Goal: Check status: Check status

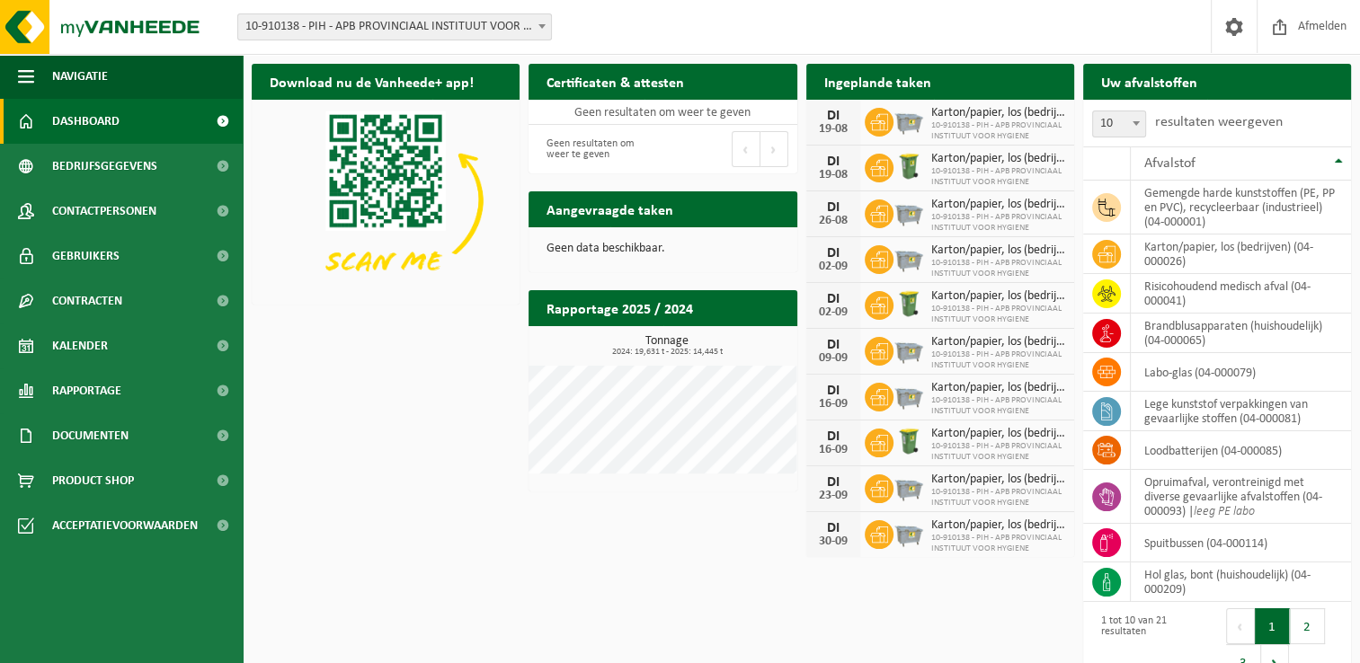
click at [493, 467] on div "Download nu de Vanheede+ app! Verberg Certificaten & attesten Bekijk uw certifi…" at bounding box center [801, 374] width 1108 height 639
click at [483, 467] on div "Download nu de Vanheede+ app! Verberg Certificaten & attesten Bekijk uw certifi…" at bounding box center [801, 374] width 1108 height 639
click at [466, 405] on div "Download nu de Vanheede+ app! Verberg Certificaten & attesten Bekijk uw certifi…" at bounding box center [801, 374] width 1108 height 639
click at [635, 304] on h2 "Rapportage 2025 / 2024" at bounding box center [620, 307] width 182 height 35
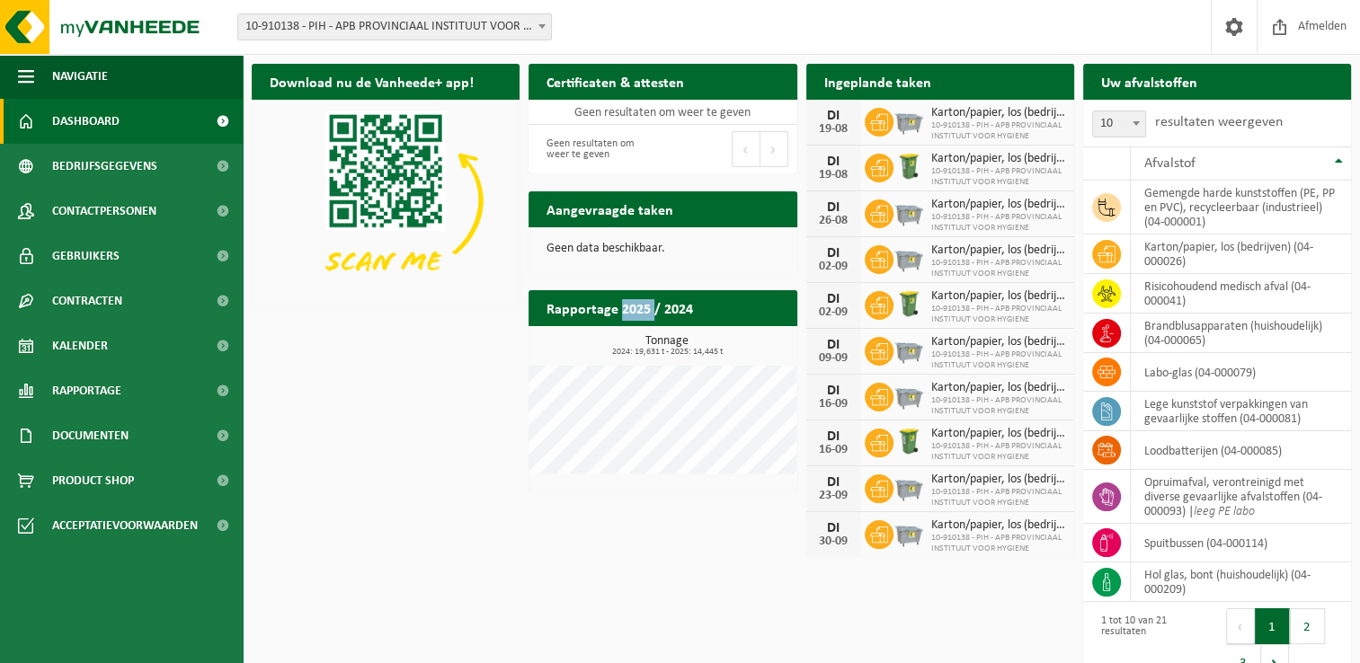
click at [635, 304] on h2 "Rapportage 2025 / 2024" at bounding box center [620, 307] width 182 height 35
click at [634, 304] on h2 "Rapportage 2025 / 2024" at bounding box center [620, 307] width 182 height 35
drag, startPoint x: 634, startPoint y: 304, endPoint x: 574, endPoint y: 319, distance: 61.3
click at [574, 319] on h2 "Rapportage 2025 / 2024" at bounding box center [620, 307] width 182 height 35
click at [557, 311] on h2 "Rapportage 2025 / 2024" at bounding box center [620, 307] width 182 height 35
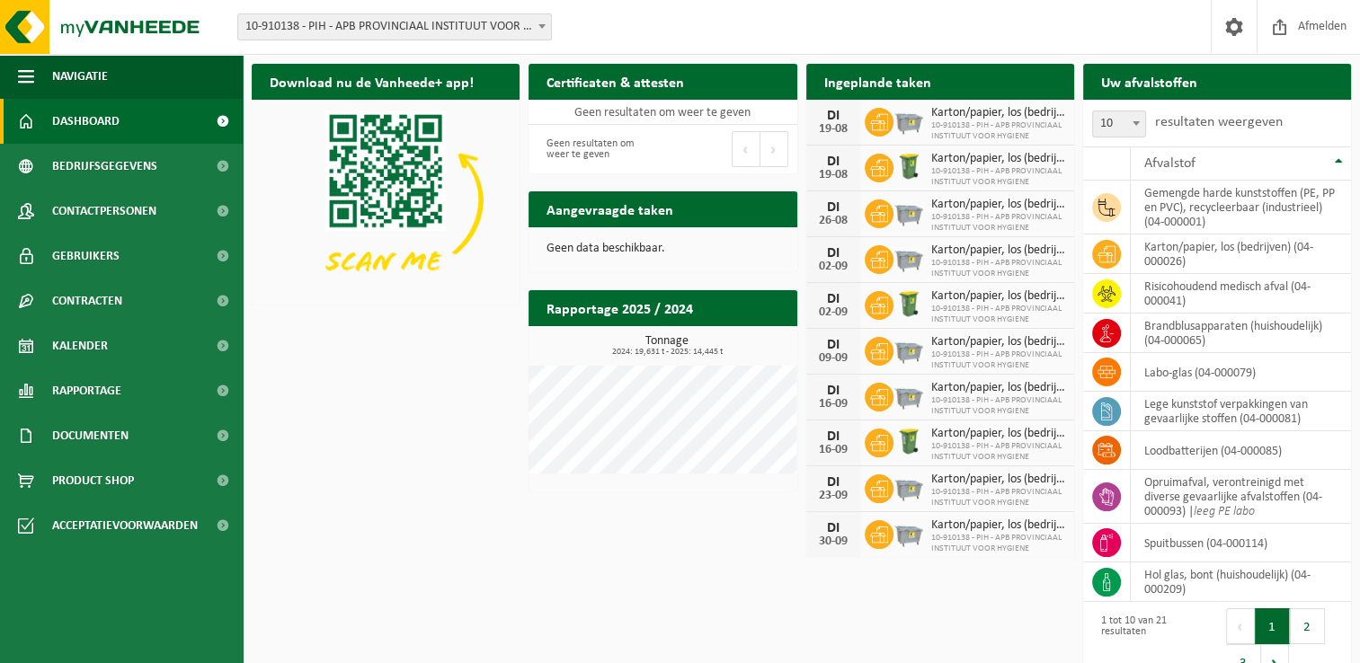
click at [524, 336] on div "Rapportage 2025 / 2024 Bekijk rapportage Tonnage 2024: 19,631 t - 2025: 14,445 …" at bounding box center [662, 390] width 277 height 219
click at [553, 211] on h2 "Aangevraagde taken" at bounding box center [610, 208] width 163 height 35
drag, startPoint x: 553, startPoint y: 211, endPoint x: 562, endPoint y: 225, distance: 16.2
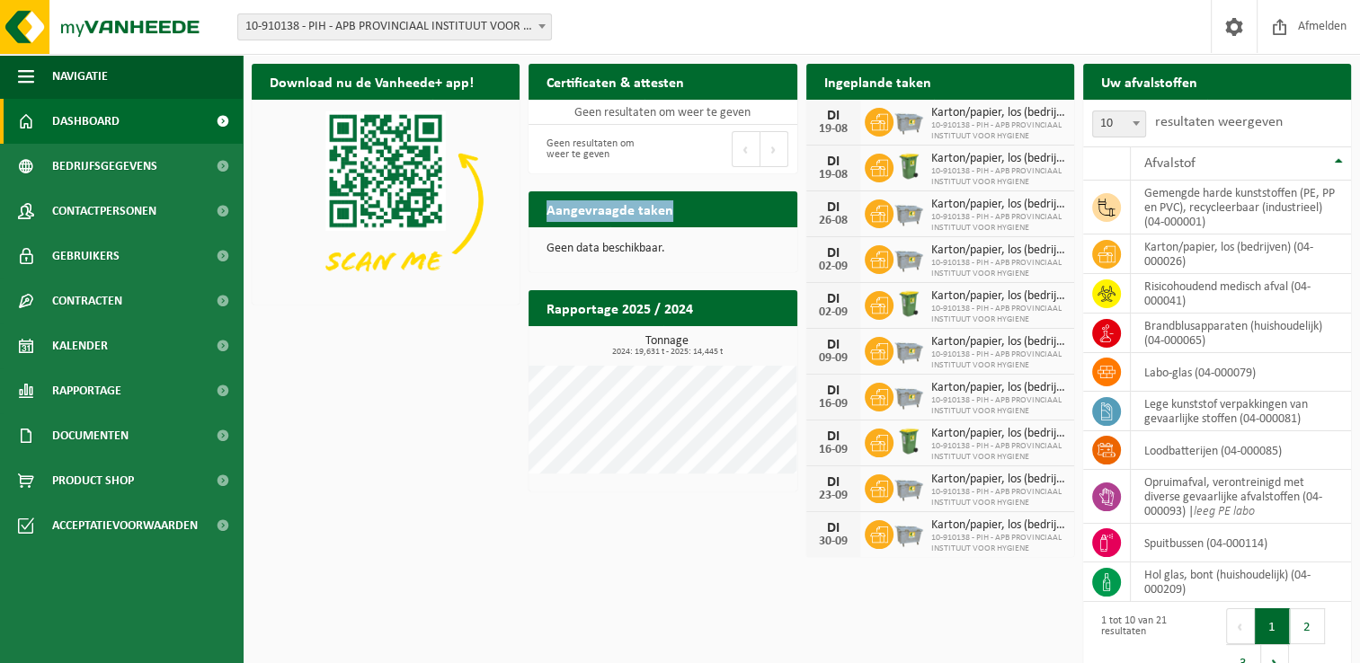
click at [561, 225] on h2 "Aangevraagde taken" at bounding box center [610, 208] width 163 height 35
click at [562, 225] on h2 "Aangevraagde taken" at bounding box center [610, 208] width 163 height 35
click at [562, 232] on div "Geen data beschikbaar." at bounding box center [663, 248] width 268 height 43
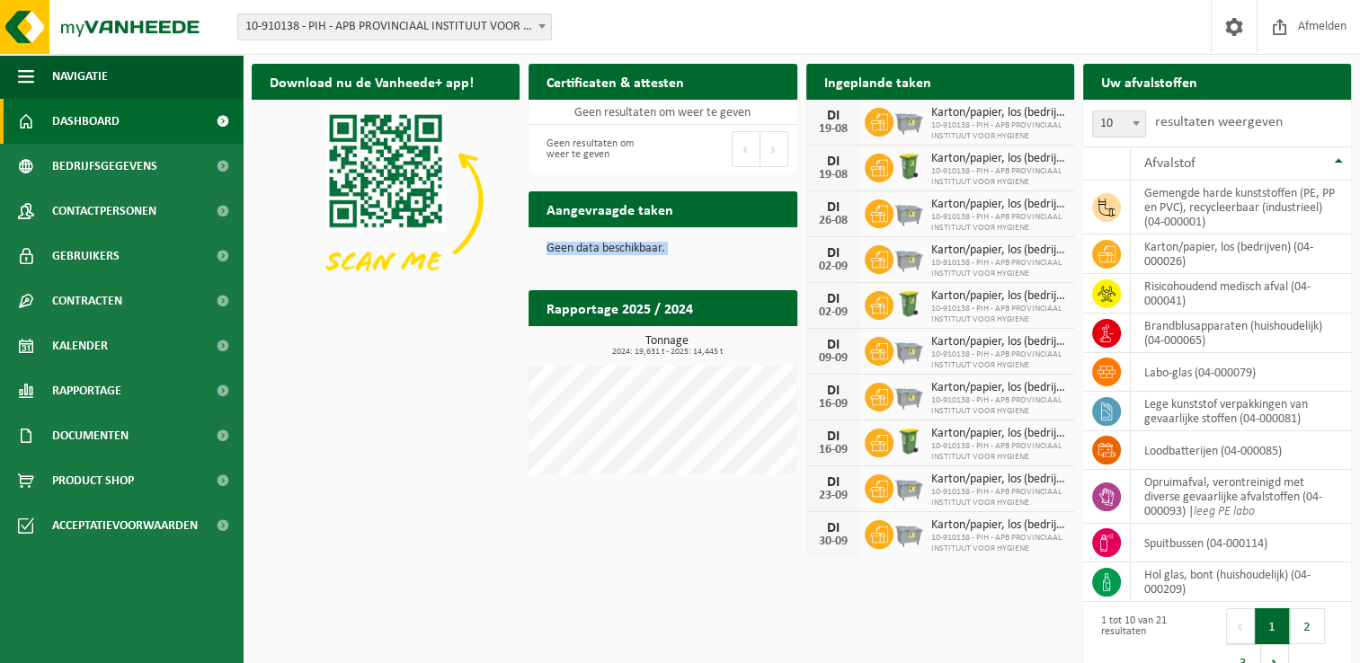
click at [562, 232] on div "Geen data beschikbaar." at bounding box center [663, 248] width 268 height 43
drag, startPoint x: 562, startPoint y: 232, endPoint x: 556, endPoint y: 253, distance: 22.5
click at [556, 253] on p "Geen data beschikbaar." at bounding box center [663, 249] width 232 height 13
click at [521, 267] on div "Download nu de Vanheede+ app! Verberg" at bounding box center [385, 184] width 277 height 259
click at [489, 316] on div "Download nu de Vanheede+ app! Verberg Certificaten & attesten Bekijk uw certifi…" at bounding box center [801, 374] width 1108 height 639
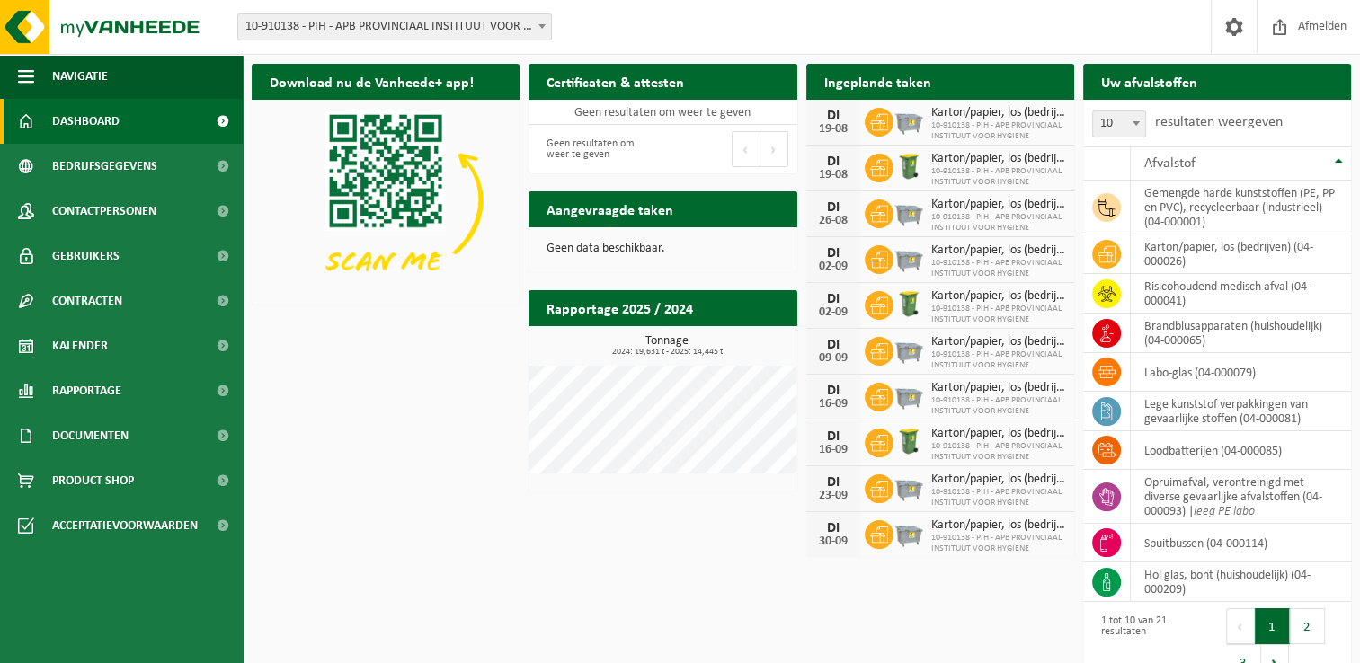
click at [425, 332] on div "Download nu de Vanheede+ app! Verberg Certificaten & attesten Bekijk uw certifi…" at bounding box center [801, 374] width 1108 height 639
click at [633, 218] on h2 "Aangevraagde taken" at bounding box center [610, 208] width 163 height 35
drag, startPoint x: 633, startPoint y: 218, endPoint x: 594, endPoint y: 218, distance: 38.7
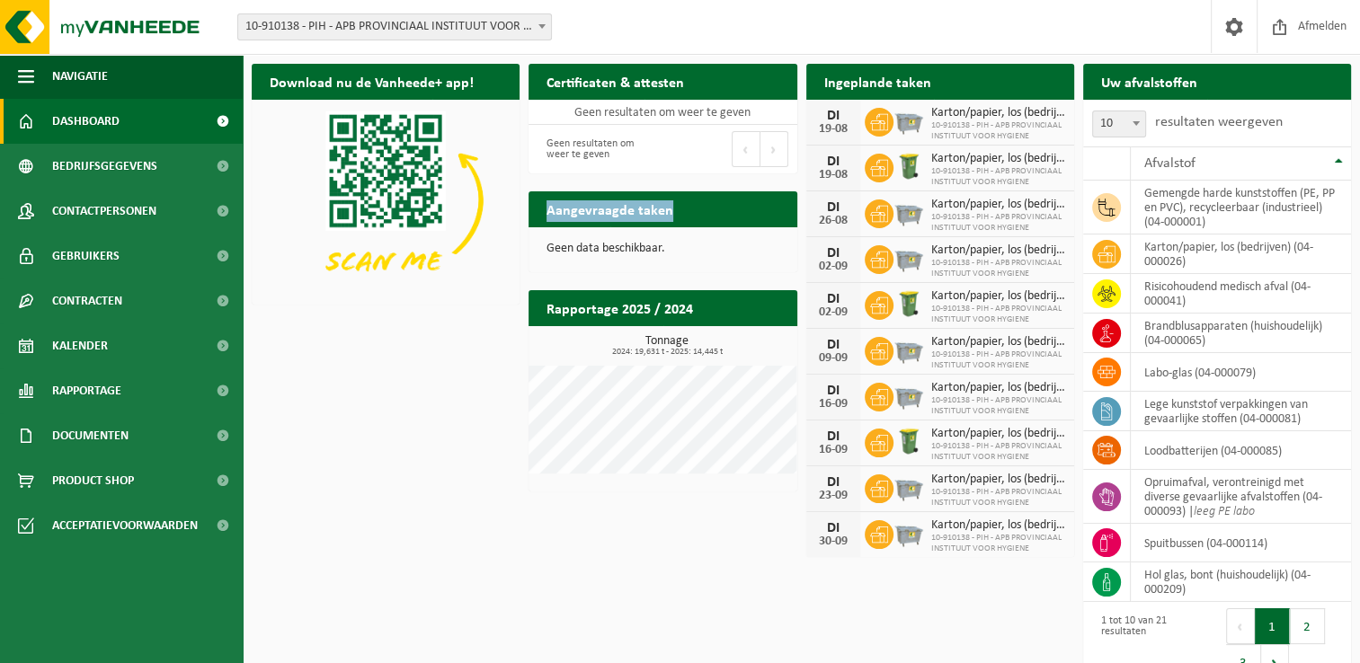
click at [594, 218] on h2 "Aangevraagde taken" at bounding box center [610, 208] width 163 height 35
click at [606, 264] on div "Geen data beschikbaar." at bounding box center [663, 248] width 268 height 43
click at [722, 239] on div "Geen data beschikbaar." at bounding box center [663, 248] width 268 height 43
click at [719, 240] on div "Geen data beschikbaar." at bounding box center [663, 248] width 268 height 43
click at [719, 241] on div "Geen data beschikbaar." at bounding box center [663, 248] width 268 height 43
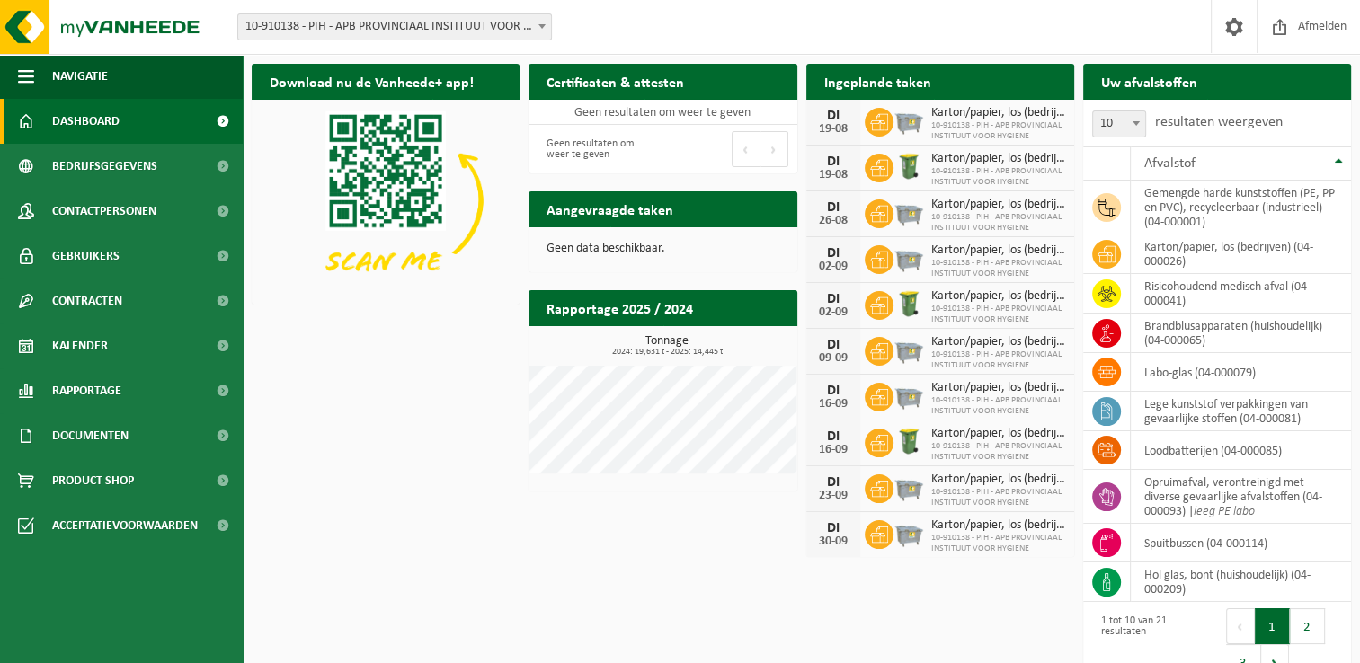
click at [662, 251] on p "Geen data beschikbaar." at bounding box center [663, 249] width 232 height 13
click at [662, 248] on p "Geen data beschikbaar." at bounding box center [663, 249] width 232 height 13
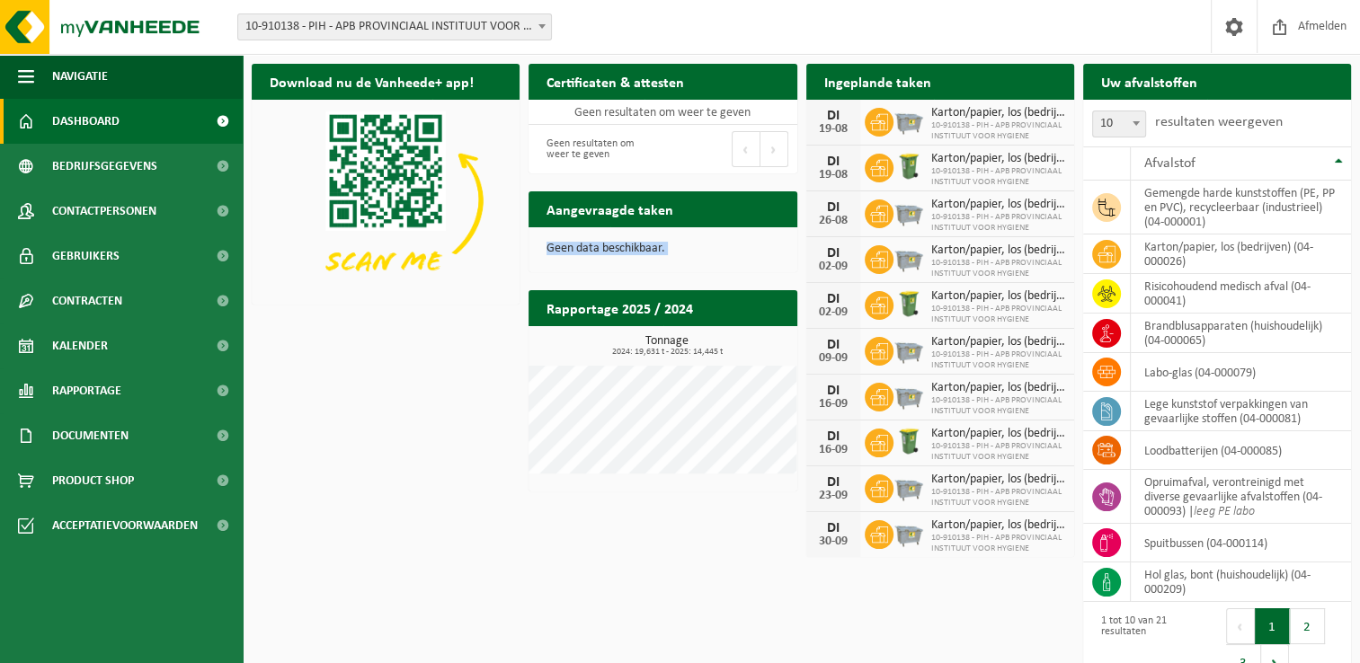
click at [665, 248] on p "Geen data beschikbaar." at bounding box center [663, 249] width 232 height 13
click at [664, 248] on p "Geen data beschikbaar." at bounding box center [663, 249] width 232 height 13
click at [662, 248] on p "Geen data beschikbaar." at bounding box center [663, 249] width 232 height 13
click at [485, 286] on img at bounding box center [386, 200] width 268 height 201
click at [494, 384] on div "Download nu de Vanheede+ app! Verberg Certificaten & attesten Bekijk uw certifi…" at bounding box center [801, 374] width 1108 height 639
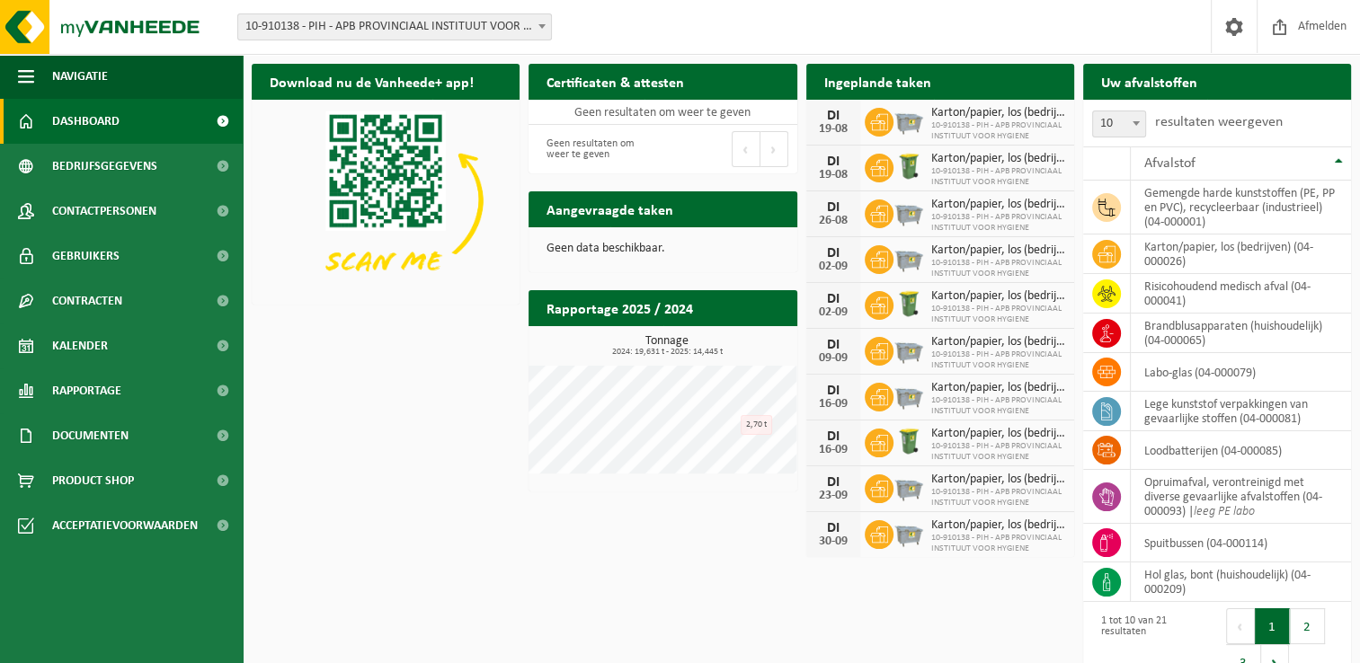
click at [650, 319] on h2 "Rapportage 2025 / 2024" at bounding box center [620, 307] width 182 height 35
drag, startPoint x: 650, startPoint y: 319, endPoint x: 579, endPoint y: 314, distance: 71.2
click at [582, 314] on h2 "Rapportage 2025 / 2024" at bounding box center [620, 307] width 182 height 35
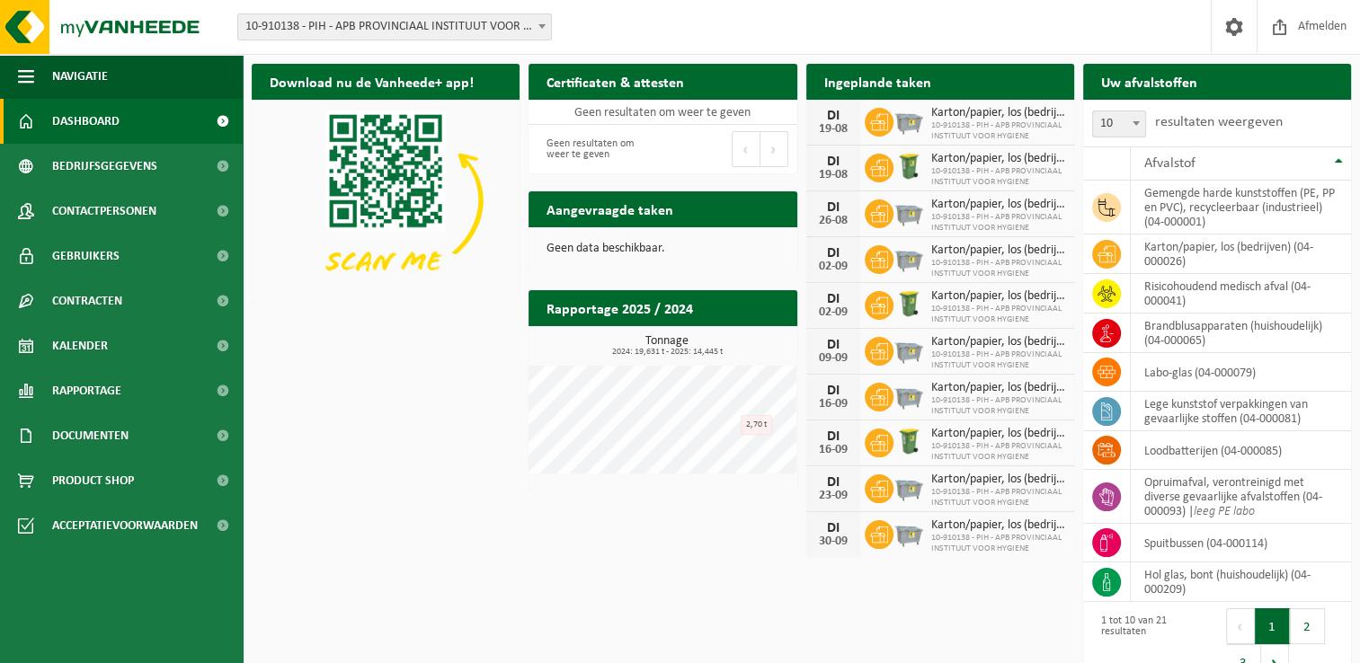
click at [447, 406] on div "Download nu de Vanheede+ app! Verberg Certificaten & attesten Bekijk uw certifi…" at bounding box center [801, 374] width 1108 height 639
click at [426, 408] on div "Download nu de Vanheede+ app! Verberg Certificaten & attesten Bekijk uw certifi…" at bounding box center [801, 374] width 1108 height 639
click at [405, 511] on div "Download nu de Vanheede+ app! Verberg Certificaten & attesten Bekijk uw certifi…" at bounding box center [801, 374] width 1108 height 639
click at [113, 351] on link "Kalender" at bounding box center [121, 346] width 243 height 45
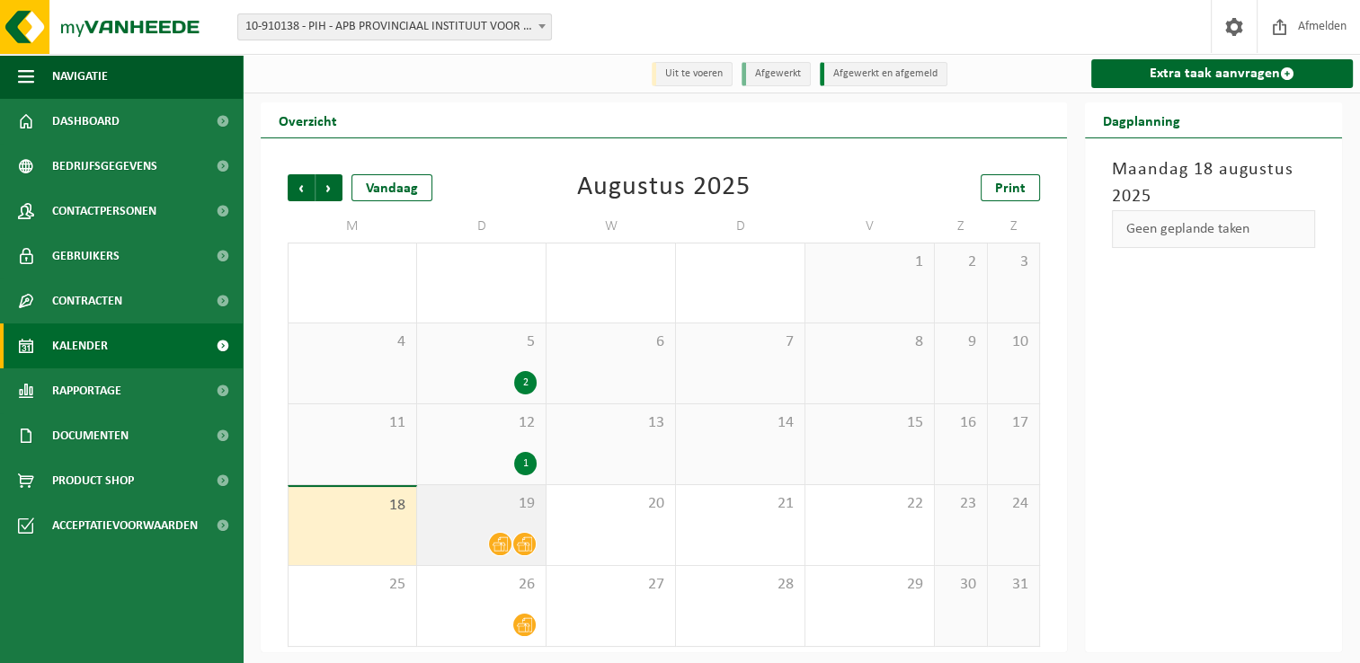
click at [498, 510] on span "19" at bounding box center [481, 504] width 111 height 20
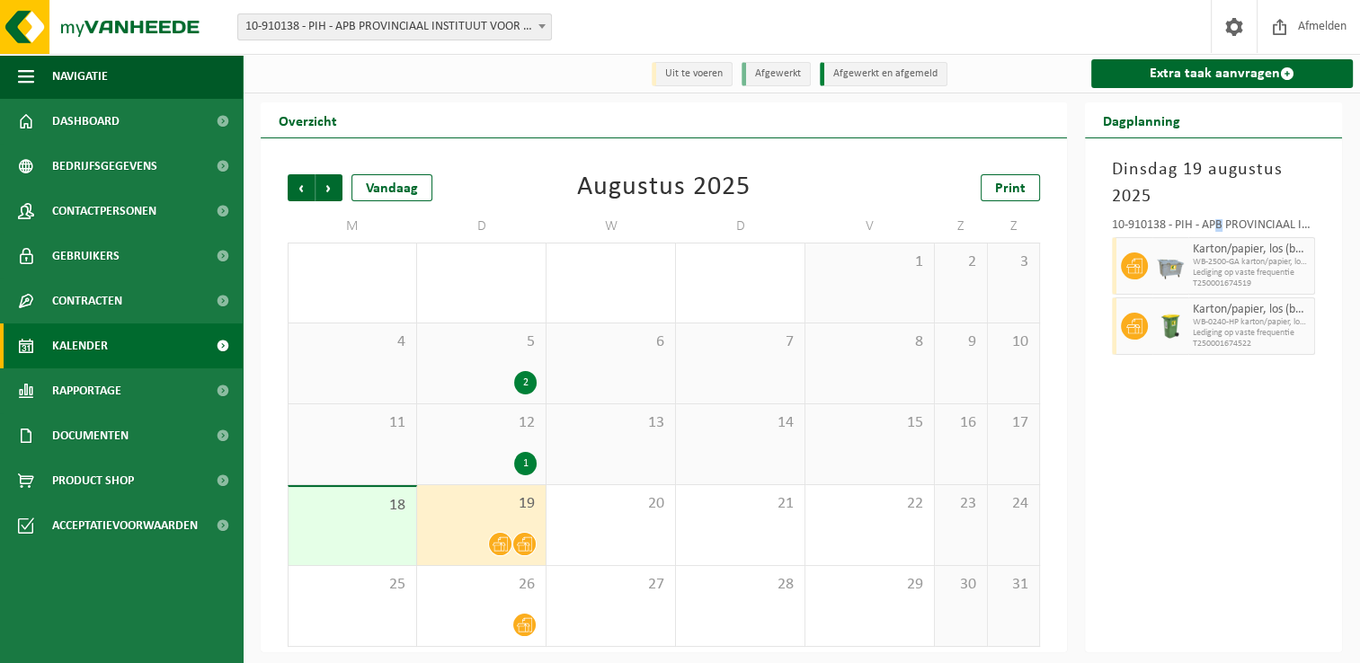
click at [1219, 221] on div "10-910138 - PIH - APB PROVINCIAAL INSTITUUT VOOR HYGIENE - [GEOGRAPHIC_DATA]" at bounding box center [1213, 228] width 203 height 18
drag, startPoint x: 1219, startPoint y: 221, endPoint x: 1201, endPoint y: 226, distance: 18.5
click at [1201, 226] on div "10-910138 - PIH - APB PROVINCIAAL INSTITUUT VOOR HYGIENE - [GEOGRAPHIC_DATA]" at bounding box center [1213, 228] width 203 height 18
click at [144, 107] on link "Dashboard" at bounding box center [121, 121] width 243 height 45
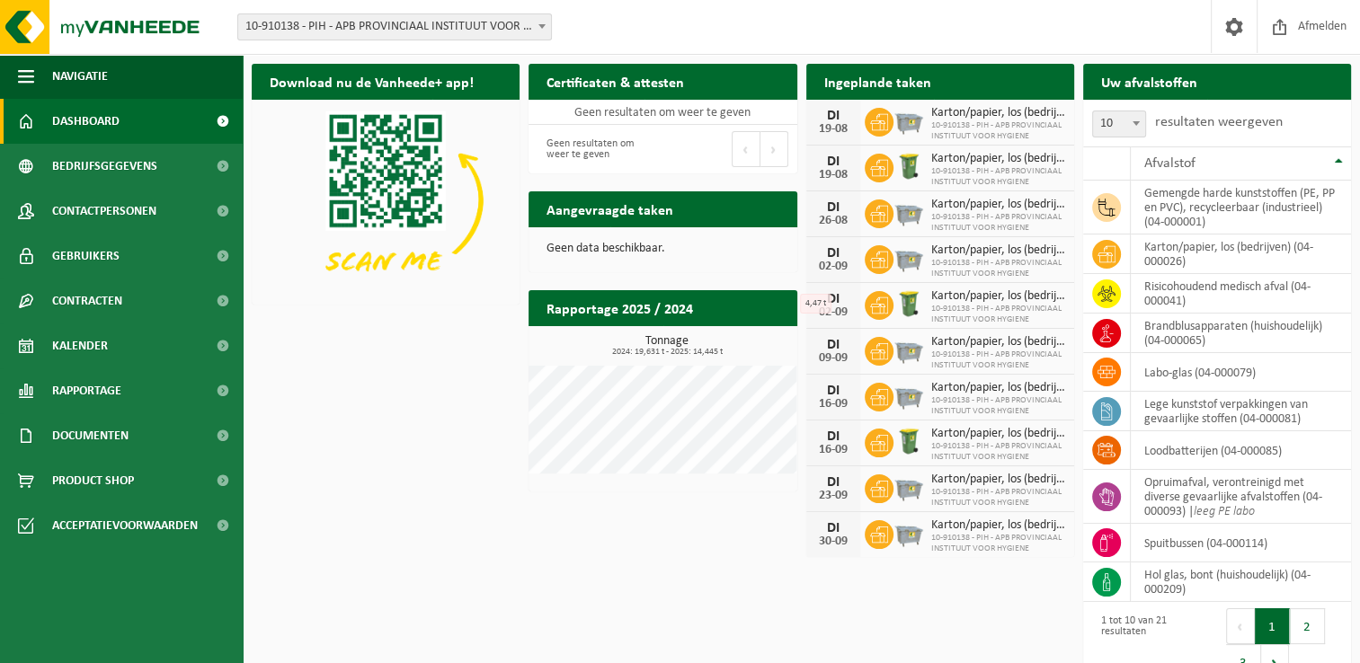
click at [405, 431] on div "Download nu de Vanheede+ app! Verberg Certificaten & attesten Bekijk uw certifi…" at bounding box center [801, 374] width 1108 height 639
click at [411, 507] on div "Download nu de Vanheede+ app! Verberg Certificaten & attesten Bekijk uw certifi…" at bounding box center [801, 374] width 1108 height 639
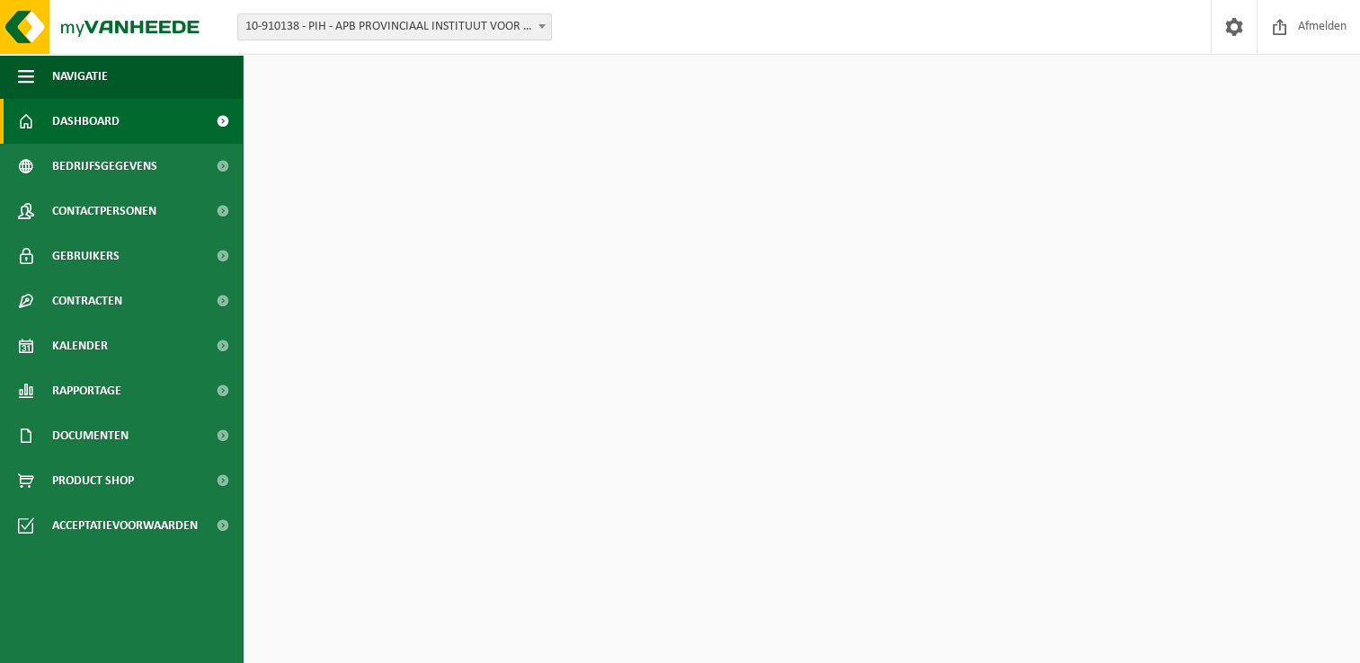
click at [500, 506] on div "Download nu de Vanheede+ app! Verberg Certificaten & attesten Bekijk uw certifi…" at bounding box center [801, 374] width 1108 height 639
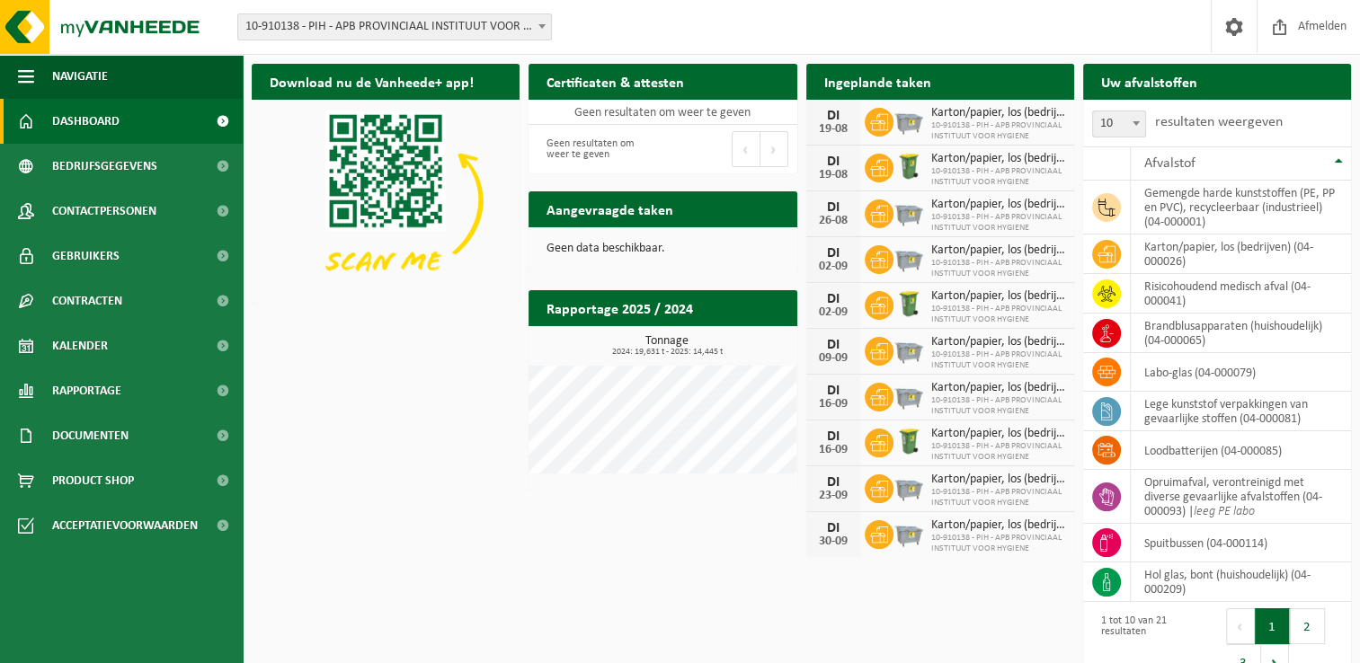
drag, startPoint x: 482, startPoint y: 523, endPoint x: 472, endPoint y: 556, distance: 34.7
click at [482, 524] on div "Download nu de Vanheede+ app! Verberg Certificaten & attesten Bekijk uw certifi…" at bounding box center [801, 374] width 1108 height 639
click at [352, 379] on div "Download nu de Vanheede+ app! Verberg Certificaten & attesten Bekijk uw certifi…" at bounding box center [801, 374] width 1108 height 639
click at [348, 435] on div "Download nu de Vanheede+ app! Verberg Certificaten & attesten Bekijk uw certifi…" at bounding box center [801, 374] width 1108 height 639
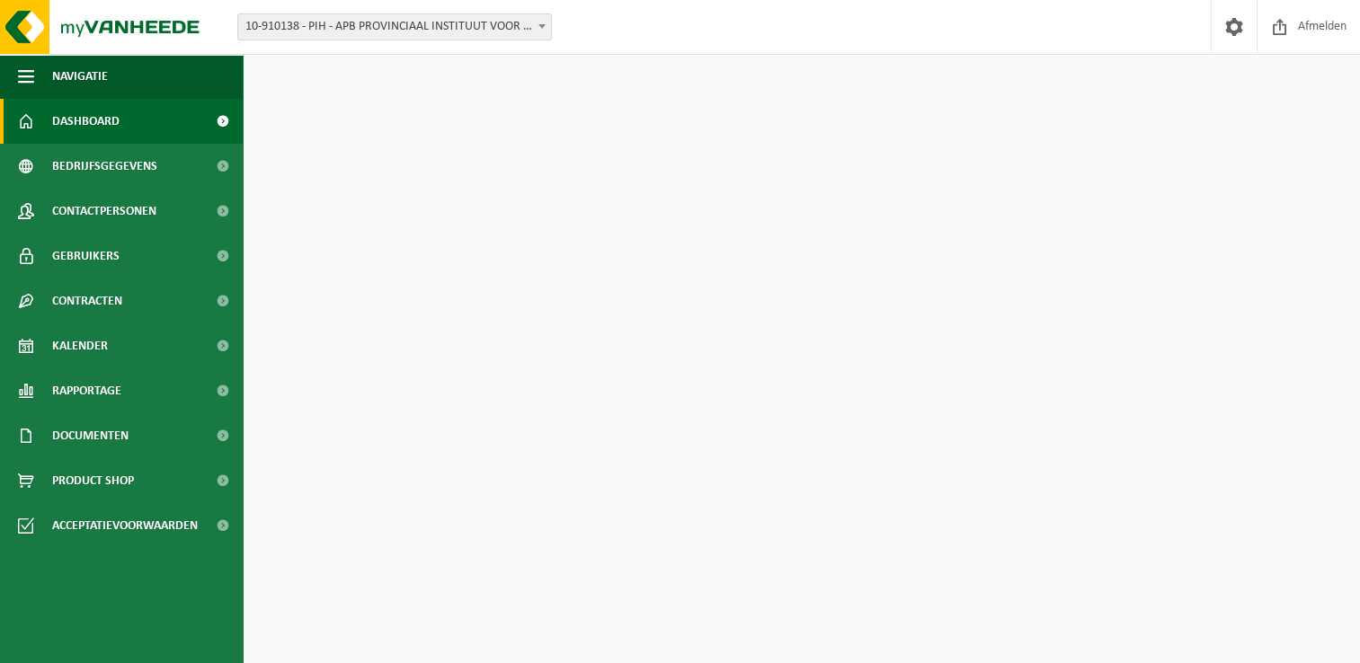
click at [504, 538] on div "Download nu de Vanheede+ app! Verberg Certificaten & attesten Bekijk uw certifi…" at bounding box center [801, 374] width 1108 height 639
drag, startPoint x: 393, startPoint y: 556, endPoint x: 388, endPoint y: 548, distance: 9.3
click at [392, 556] on div "Download nu de Vanheede+ app! Verberg Certificaten & attesten Bekijk uw certifi…" at bounding box center [801, 374] width 1108 height 639
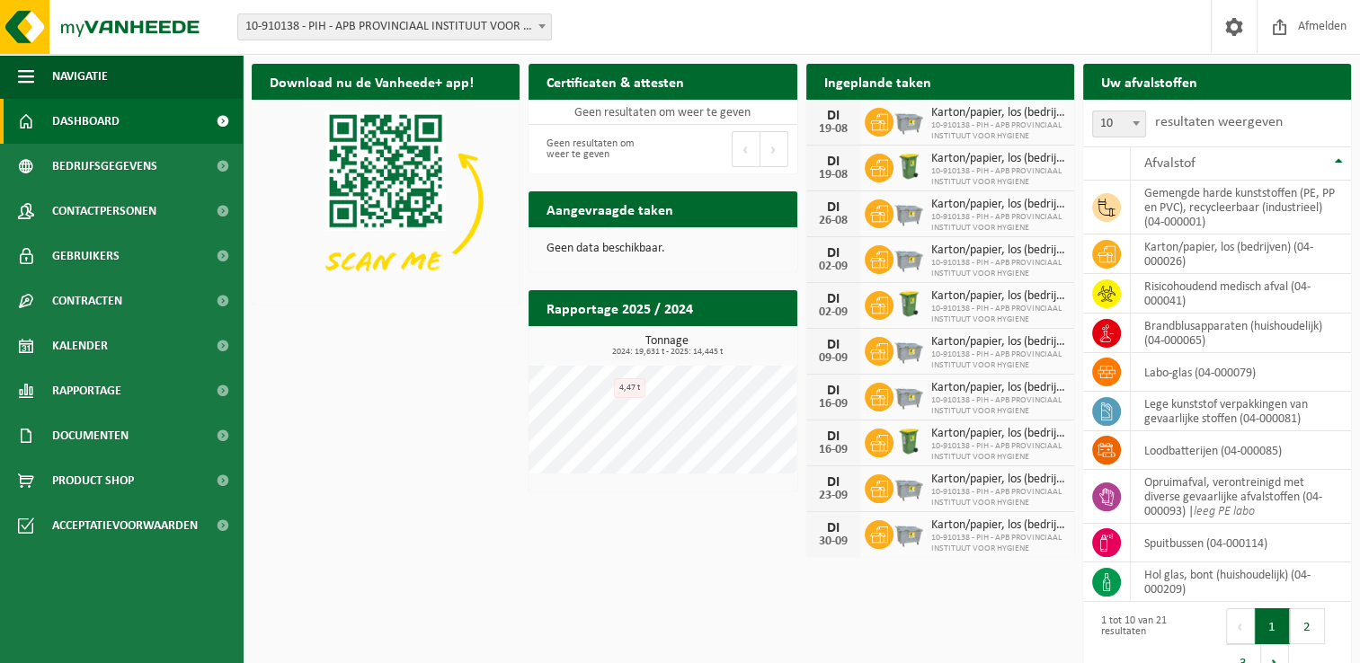
click at [640, 245] on p "Geen data beschikbaar." at bounding box center [663, 249] width 232 height 13
click at [601, 210] on h2 "Aangevraagde taken" at bounding box center [610, 208] width 163 height 35
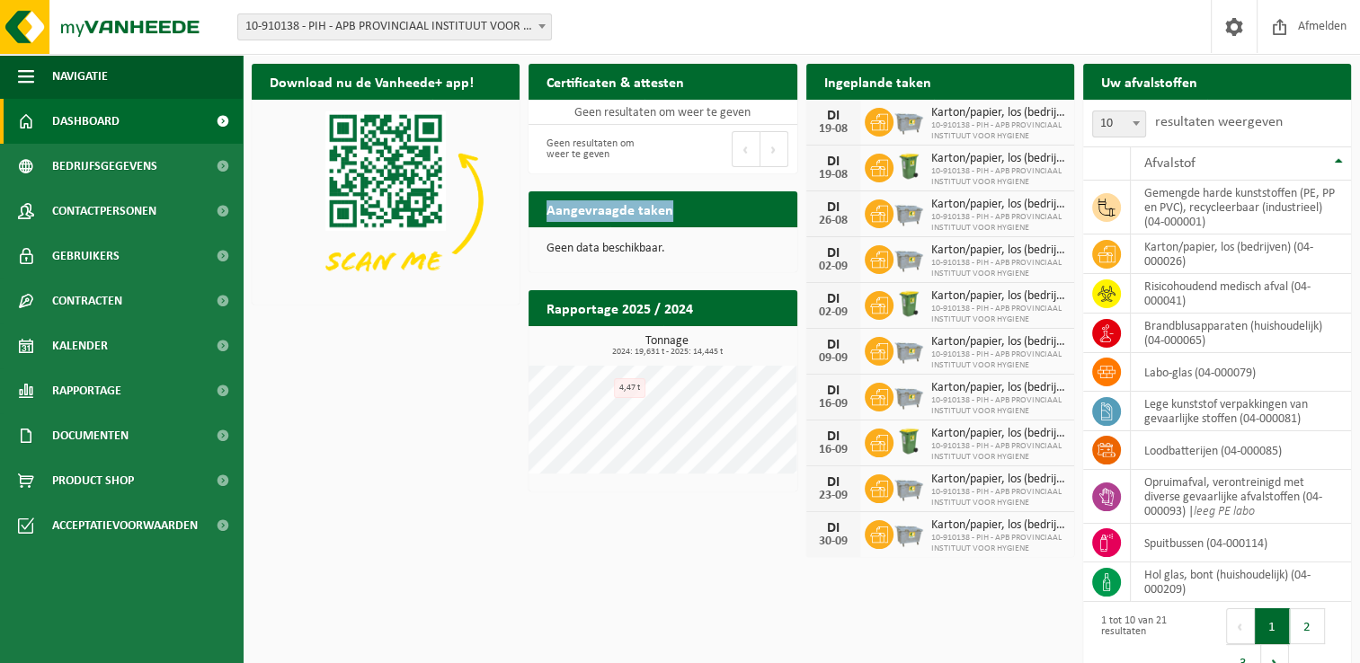
click at [601, 210] on h2 "Aangevraagde taken" at bounding box center [610, 208] width 163 height 35
drag, startPoint x: 601, startPoint y: 210, endPoint x: 575, endPoint y: 229, distance: 32.2
click at [575, 229] on div "Geen data beschikbaar." at bounding box center [663, 248] width 268 height 43
click at [441, 380] on div "Download nu de Vanheede+ app! Verberg Certificaten & attesten Bekijk uw certifi…" at bounding box center [801, 374] width 1108 height 639
click at [422, 369] on div "Download nu de Vanheede+ app! Verberg Certificaten & attesten Bekijk uw certifi…" at bounding box center [801, 374] width 1108 height 639
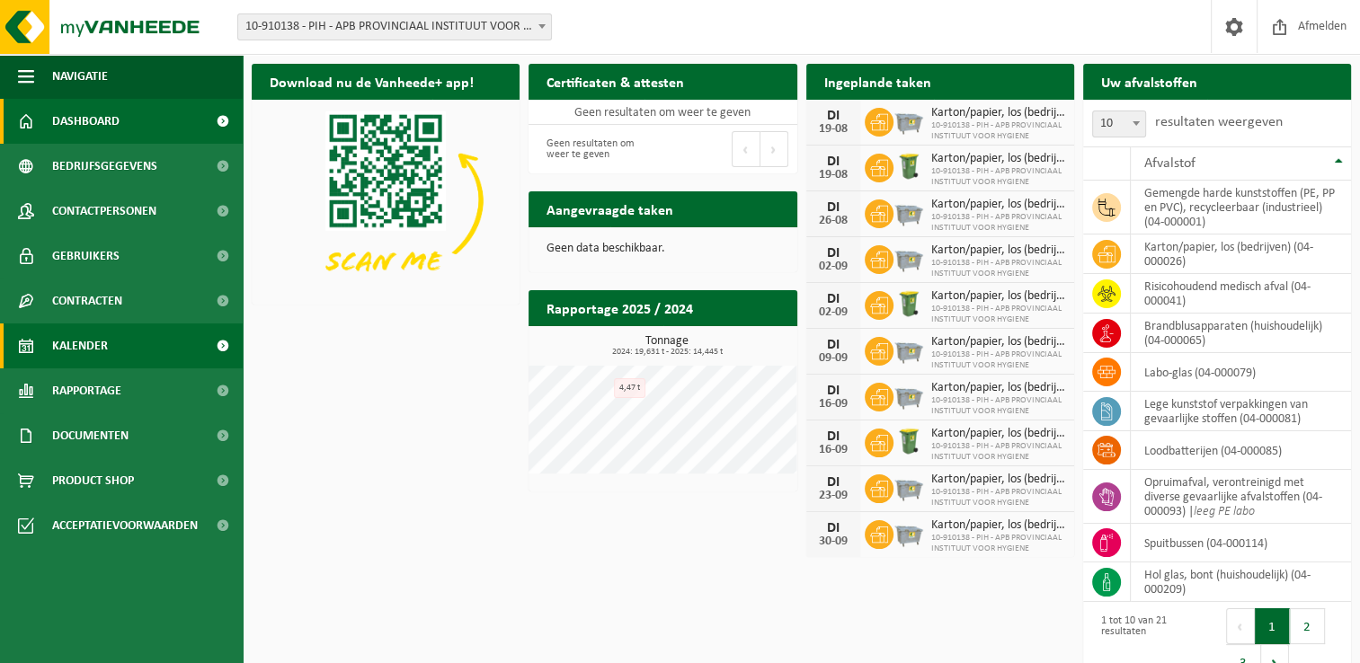
click at [122, 343] on link "Kalender" at bounding box center [121, 346] width 243 height 45
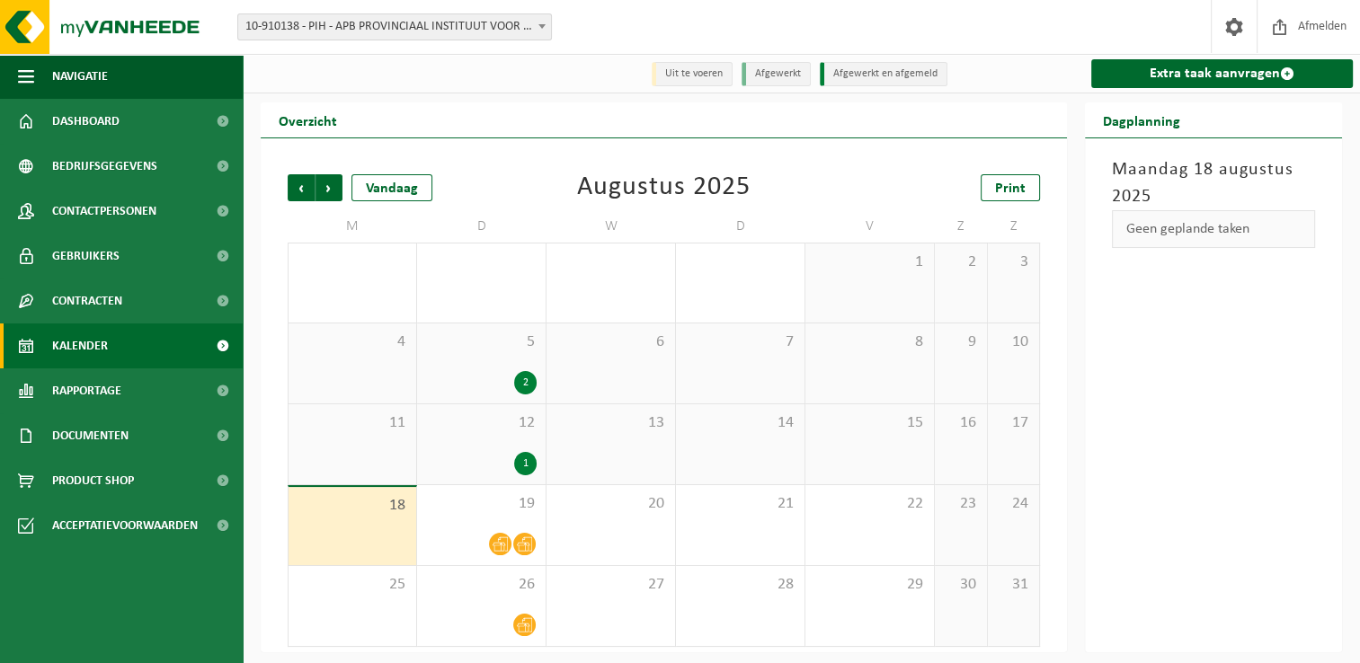
click at [586, 227] on td "W" at bounding box center [611, 226] width 129 height 32
click at [472, 512] on span "19" at bounding box center [481, 504] width 111 height 20
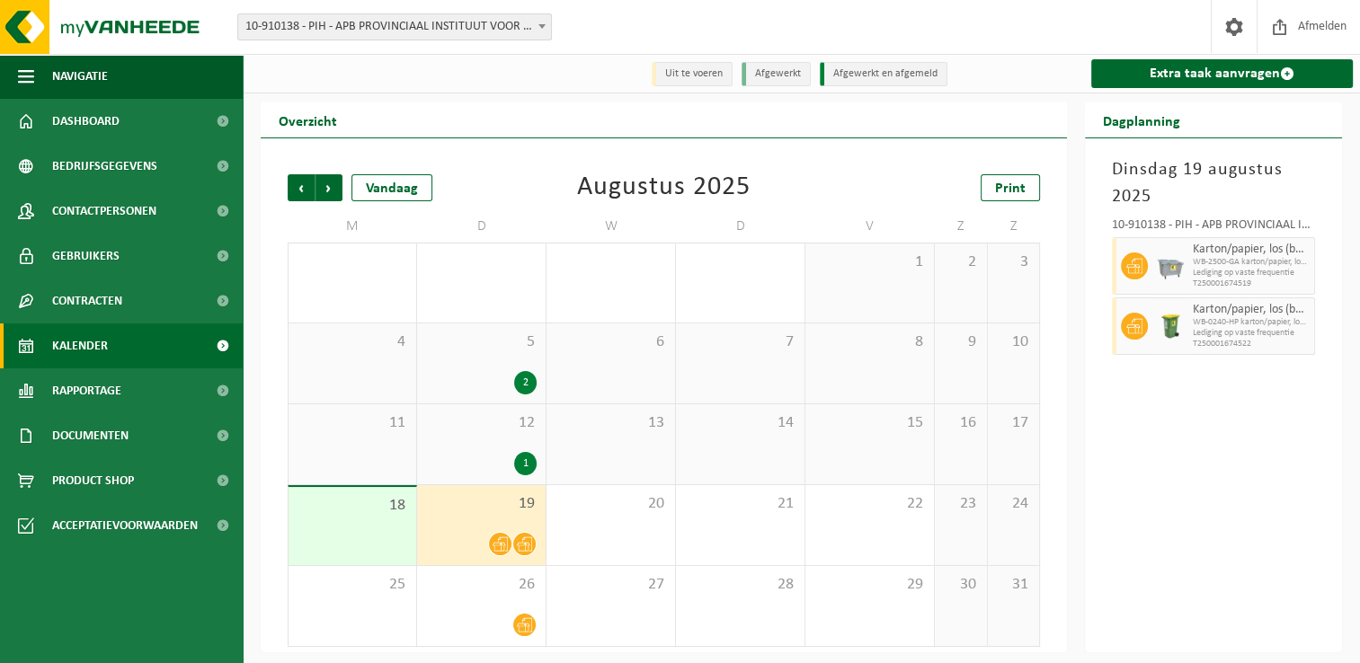
click at [1149, 262] on div at bounding box center [1132, 266] width 40 height 58
click at [104, 137] on span "Dashboard" at bounding box center [85, 121] width 67 height 45
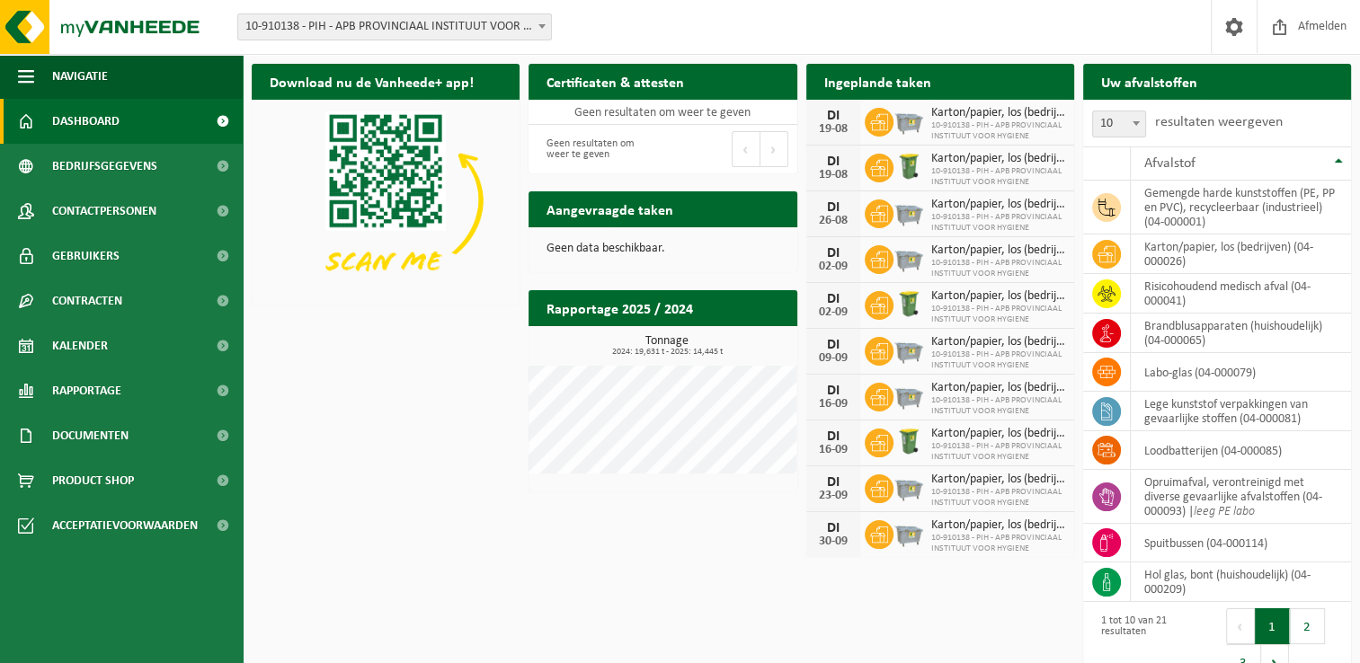
click at [414, 531] on div "Download nu de Vanheede+ app! Verberg Certificaten & attesten Bekijk uw certifi…" at bounding box center [801, 374] width 1108 height 639
click at [636, 591] on div "Download nu de Vanheede+ app! Verberg Certificaten & attesten Bekijk uw certifi…" at bounding box center [801, 374] width 1108 height 639
click at [370, 470] on div "Download nu de Vanheede+ app! Verberg Certificaten & attesten Bekijk uw certifi…" at bounding box center [801, 374] width 1108 height 639
click at [376, 450] on div "Download nu de Vanheede+ app! Verberg Certificaten & attesten Bekijk uw certifi…" at bounding box center [801, 374] width 1108 height 639
click at [280, 485] on div "Download nu de Vanheede+ app! Verberg Certificaten & attesten Bekijk uw certifi…" at bounding box center [801, 374] width 1108 height 639
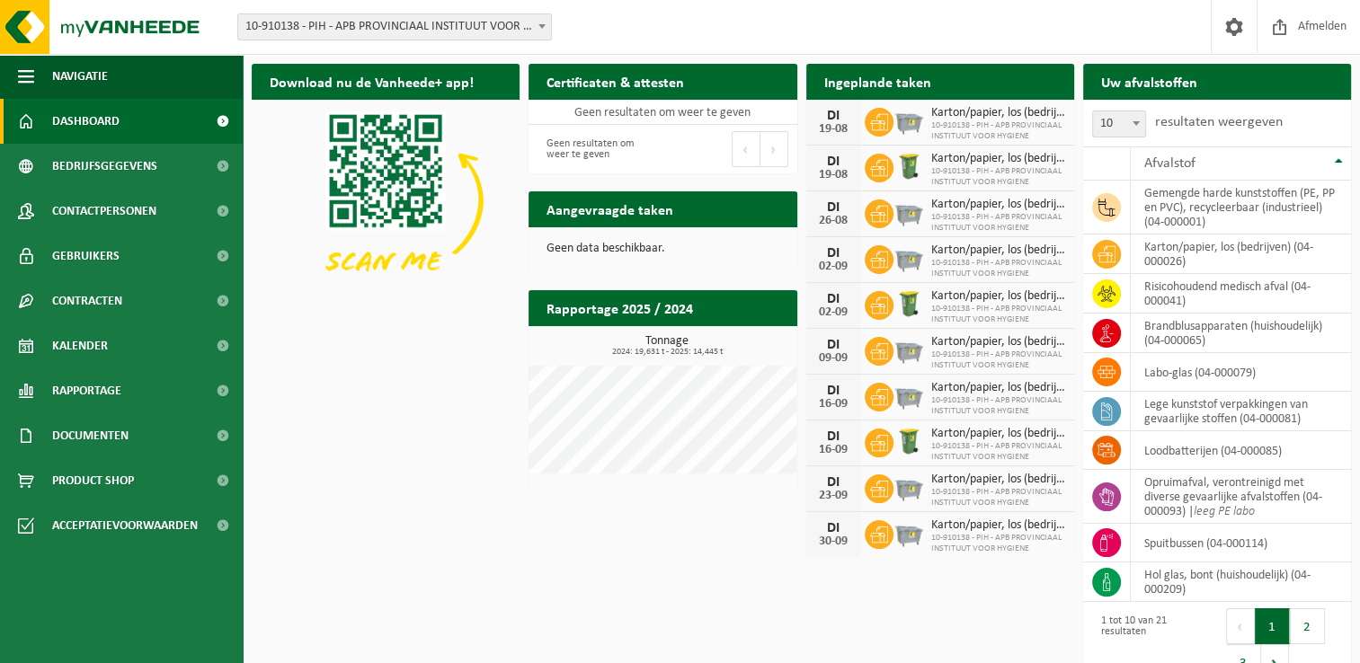
click at [431, 522] on div "Download nu de Vanheede+ app! Verberg Certificaten & attesten Bekijk uw certifi…" at bounding box center [801, 374] width 1108 height 639
click at [489, 333] on div "Download nu de Vanheede+ app! Verberg Certificaten & attesten Bekijk uw certifi…" at bounding box center [801, 374] width 1108 height 639
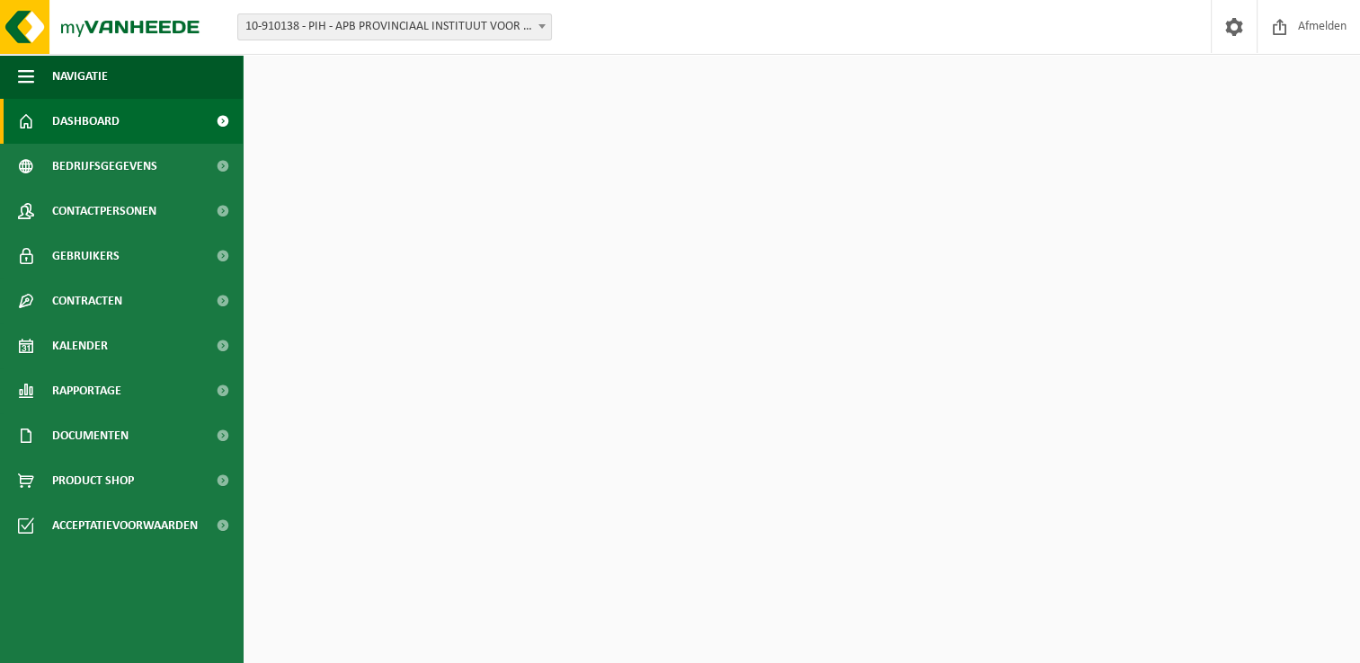
click at [424, 482] on div "Download nu de Vanheede+ app! Verberg Certificaten & attesten Bekijk uw certifi…" at bounding box center [801, 374] width 1108 height 639
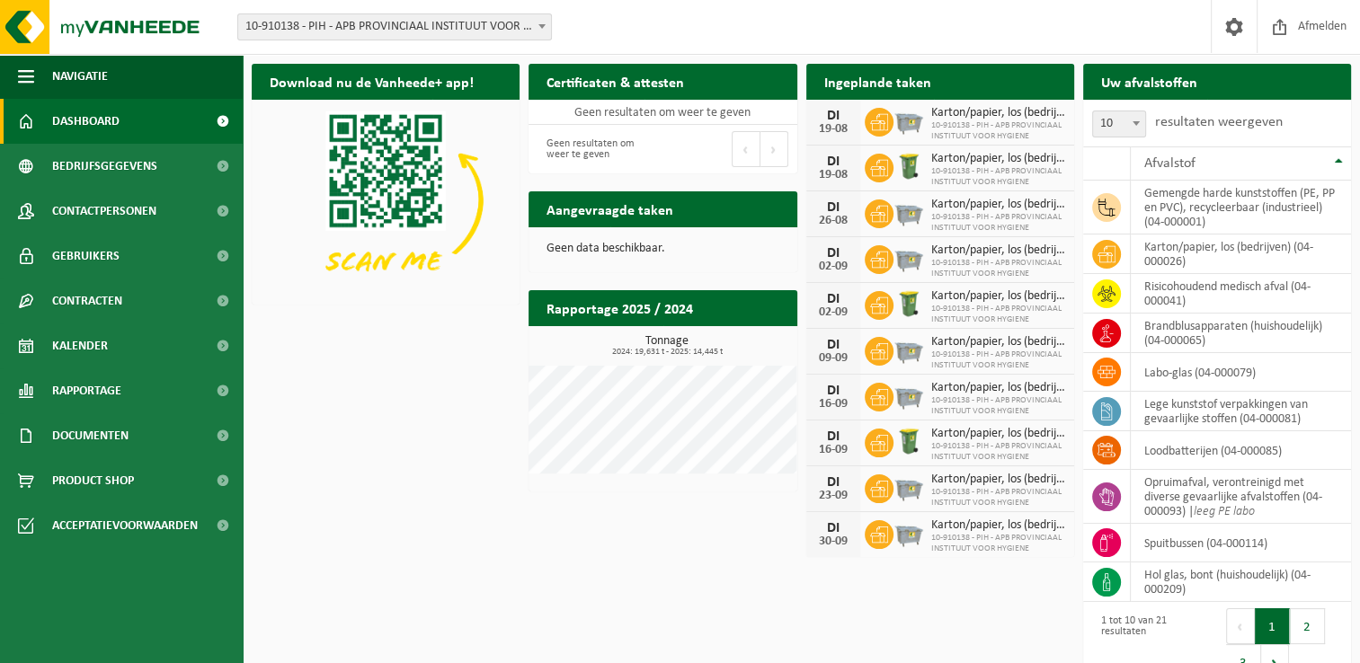
click at [427, 467] on div "Download nu de Vanheede+ app! Verberg Certificaten & attesten Bekijk uw certifi…" at bounding box center [801, 374] width 1108 height 639
click at [440, 520] on div "Download nu de Vanheede+ app! Verberg Certificaten & attesten Bekijk uw certifi…" at bounding box center [801, 374] width 1108 height 639
click at [406, 523] on div "Download nu de Vanheede+ app! Verberg Certificaten & attesten Bekijk uw certifi…" at bounding box center [801, 374] width 1108 height 639
